Goal: Navigation & Orientation: Find specific page/section

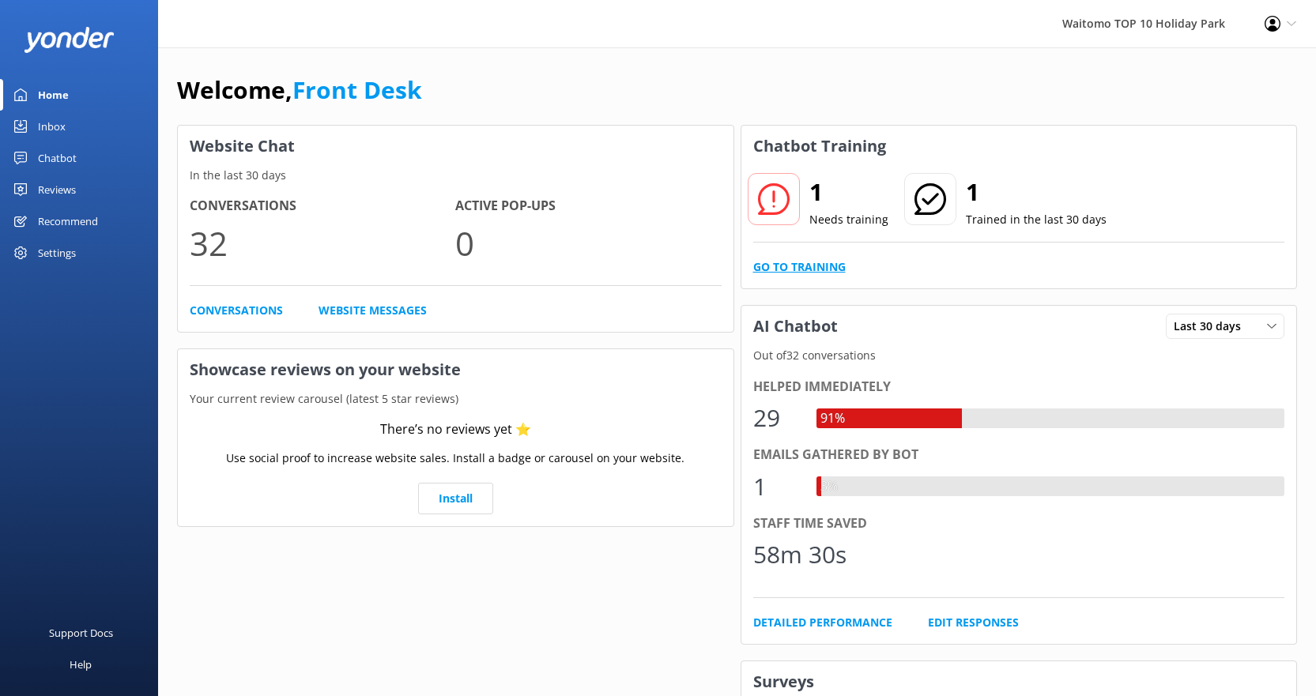
click at [810, 266] on link "Go to Training" at bounding box center [799, 266] width 92 height 17
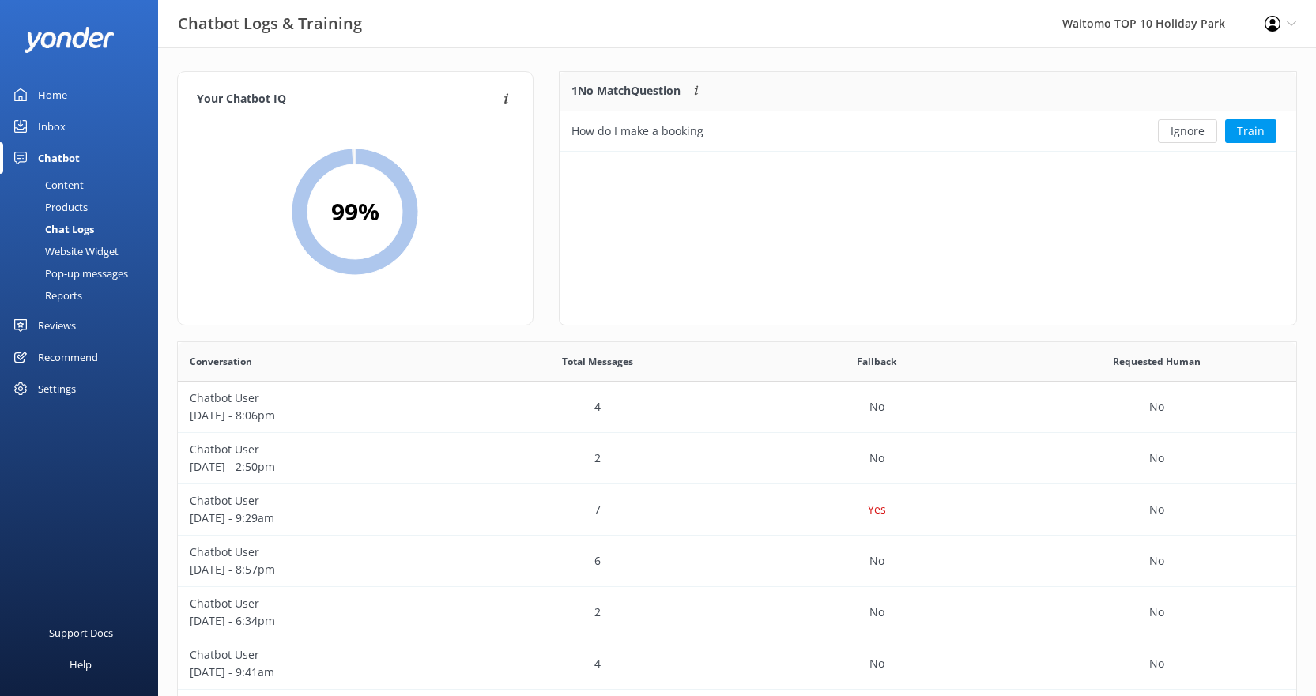
scroll to position [68, 725]
click at [1189, 127] on button "Ignore" at bounding box center [1187, 131] width 59 height 24
